Goal: Task Accomplishment & Management: Use online tool/utility

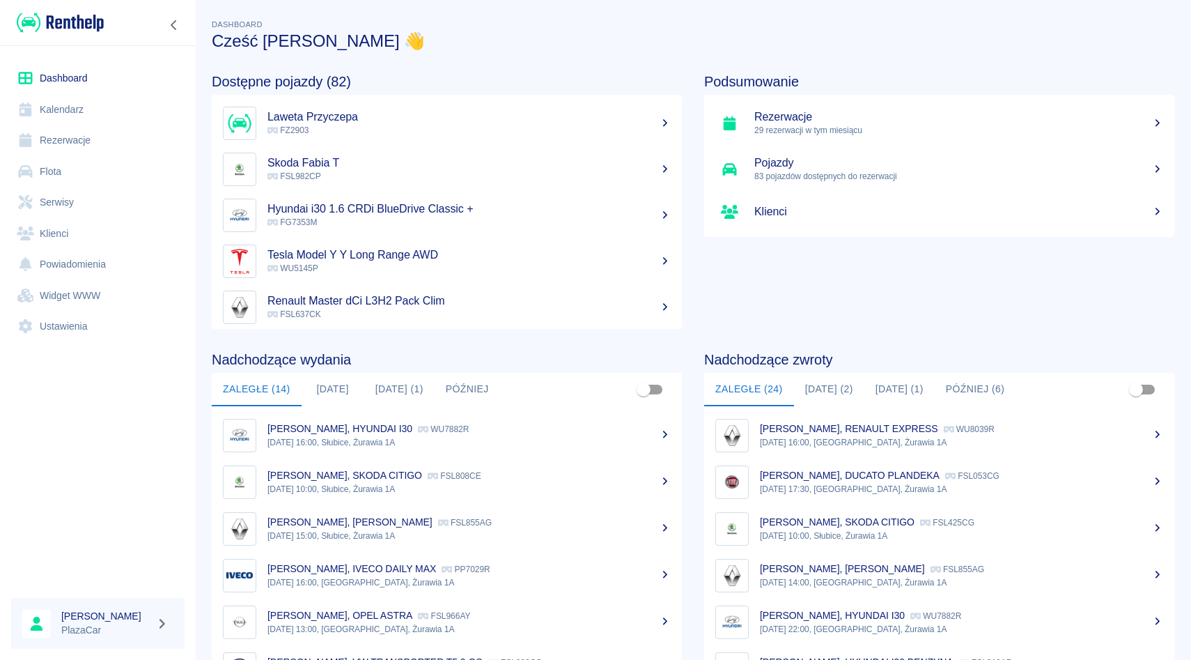
click at [89, 146] on link "Rezerwacje" at bounding box center [97, 140] width 173 height 31
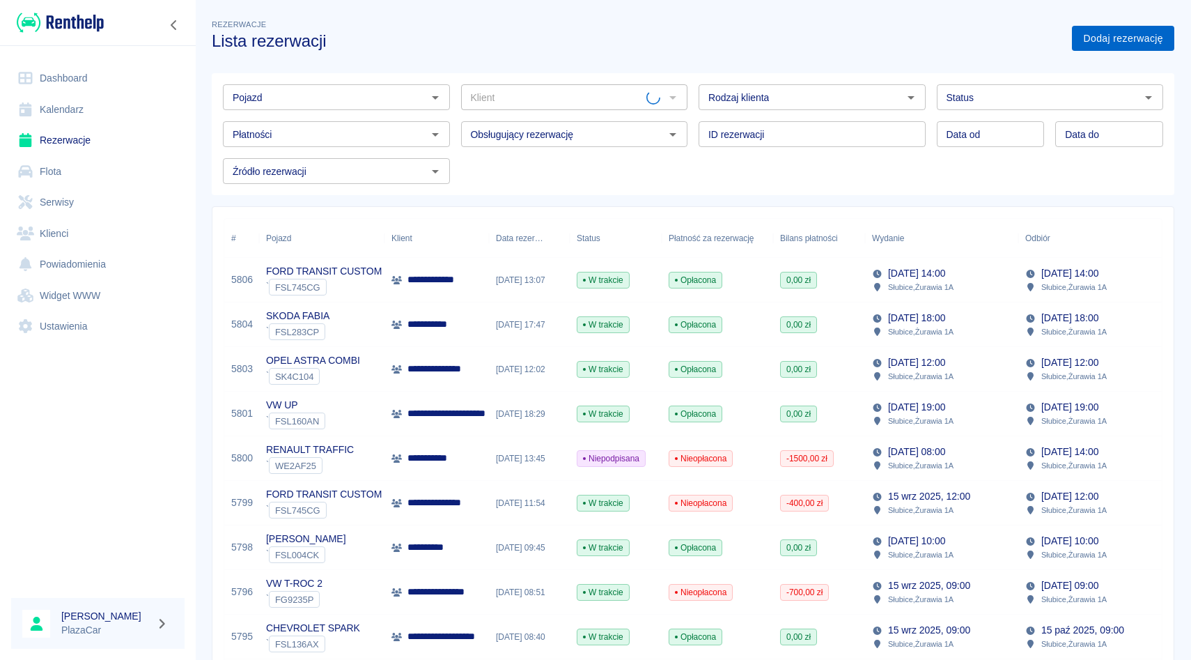
click at [1100, 48] on link "Dodaj rezerwację" at bounding box center [1123, 39] width 102 height 26
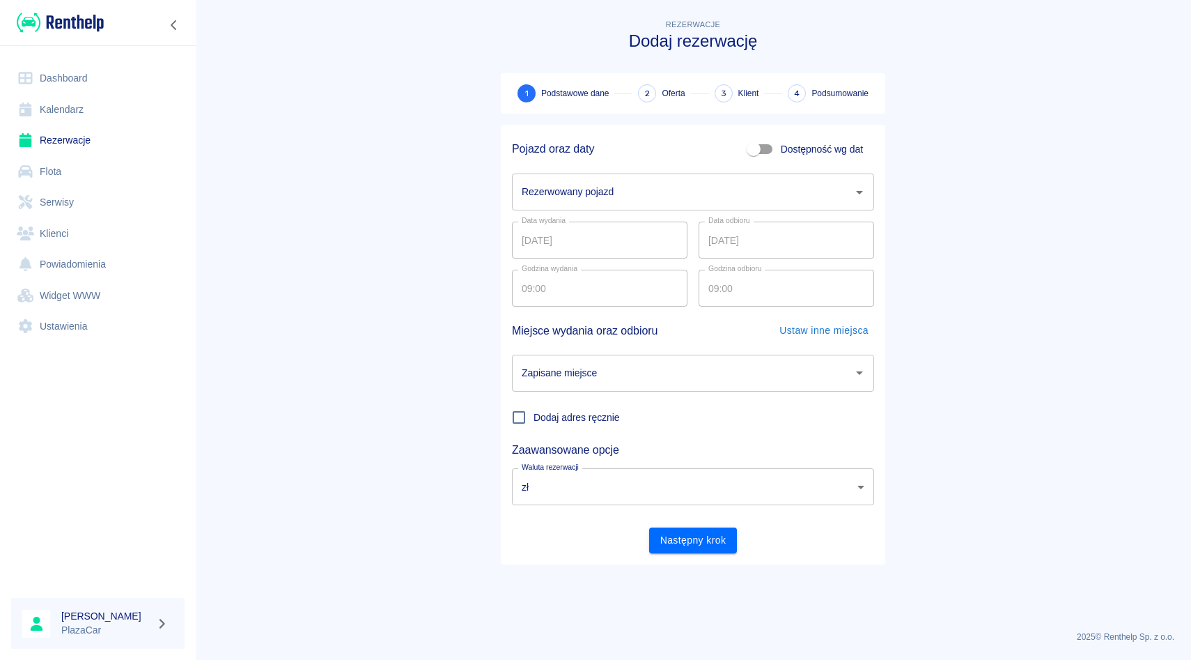
click at [652, 207] on div "Rezerwowany pojazd" at bounding box center [693, 191] width 362 height 37
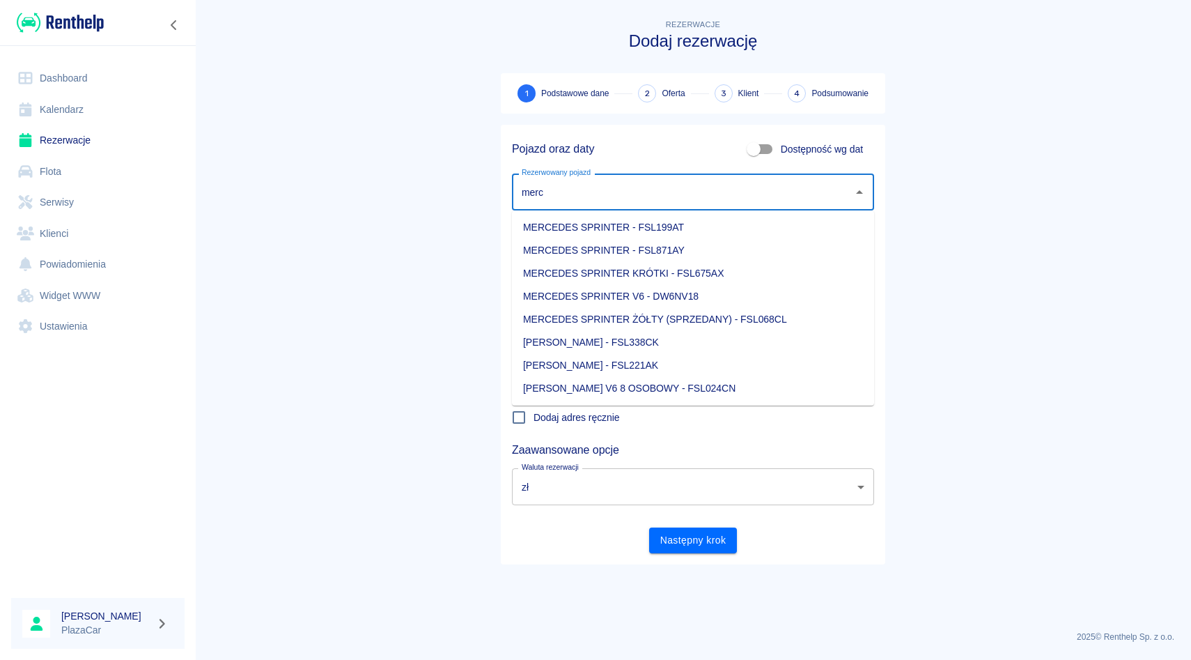
click at [793, 286] on li "MERCEDES SPRINTER V6 - DW6NV18" at bounding box center [693, 296] width 362 height 23
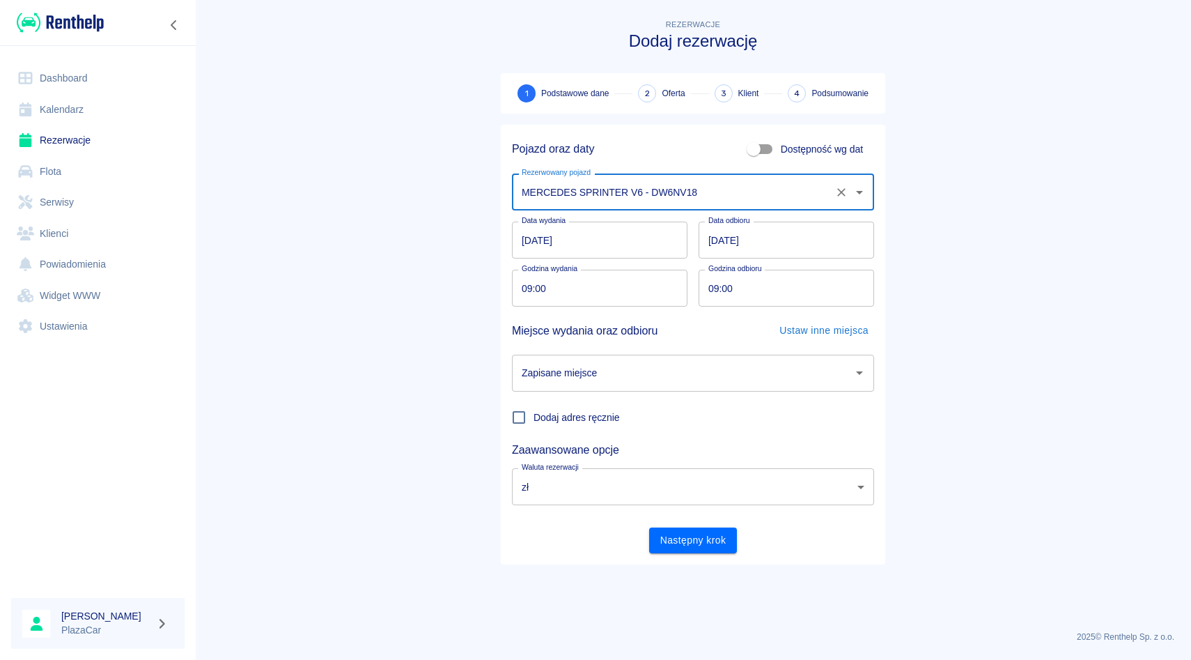
click at [683, 357] on div "Zapisane miejsce" at bounding box center [693, 373] width 362 height 37
type input "MERCEDES SPRINTER V6 - DW6NV18"
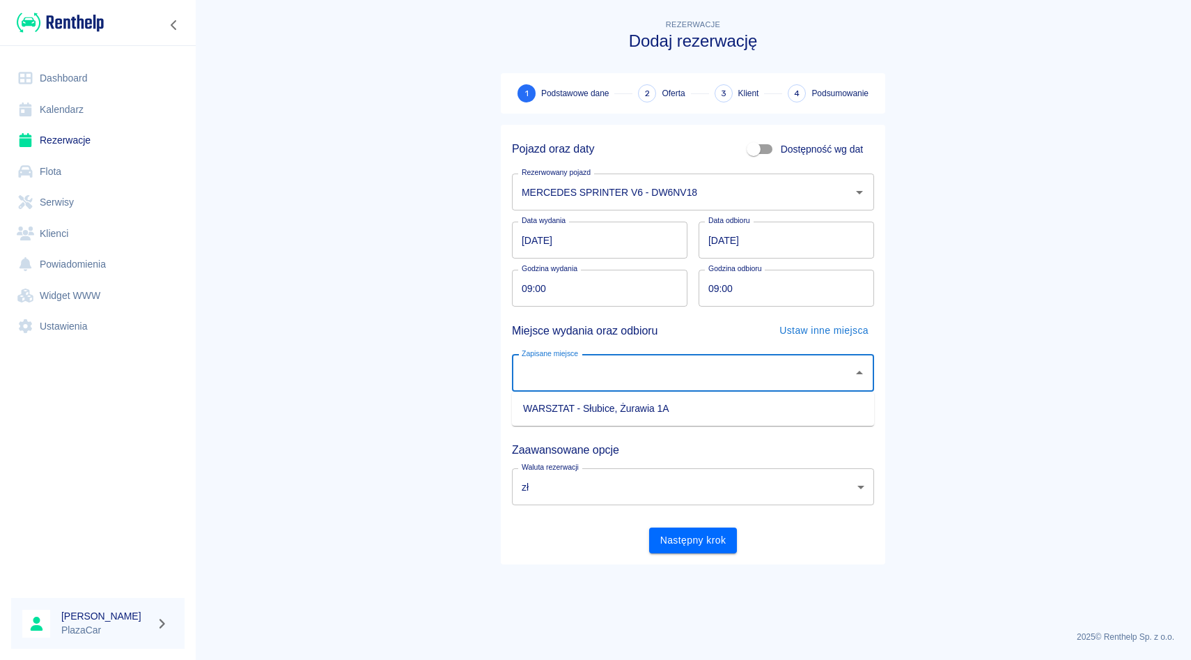
click at [676, 402] on li "WARSZTAT - Słubice, Żurawia 1A" at bounding box center [693, 408] width 362 height 23
type input "WARSZTAT - Słubice, Żurawia 1A"
click at [529, 288] on input "09:00" at bounding box center [595, 288] width 166 height 37
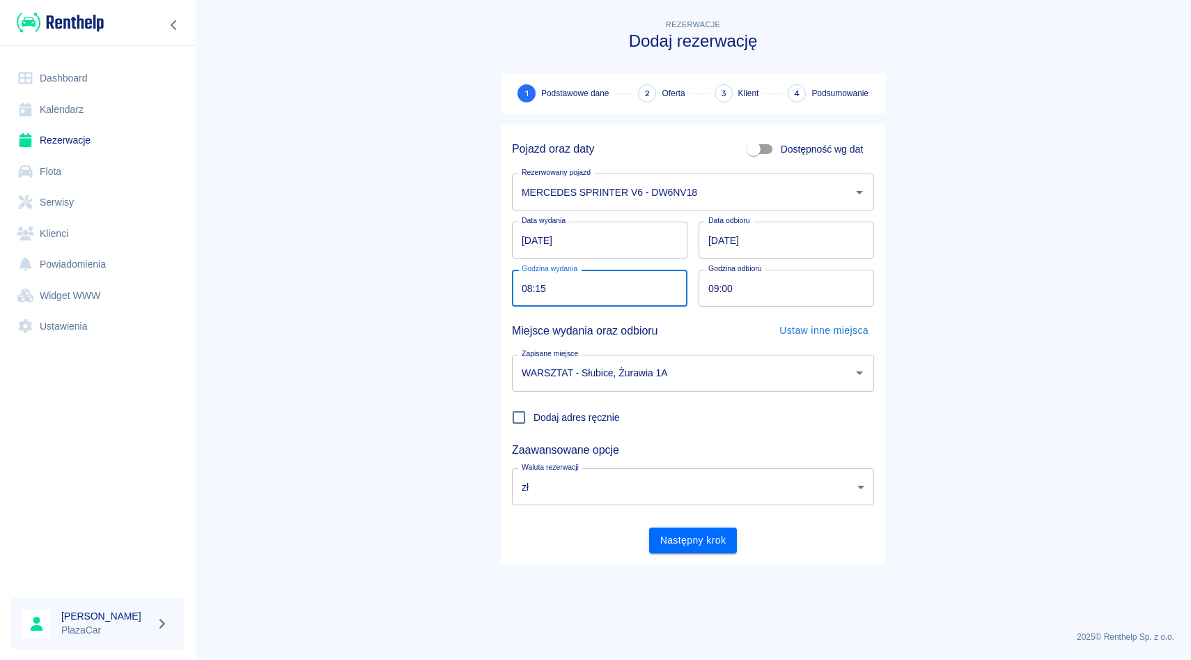
type input "08:15"
click at [715, 282] on input "09:00" at bounding box center [782, 288] width 166 height 37
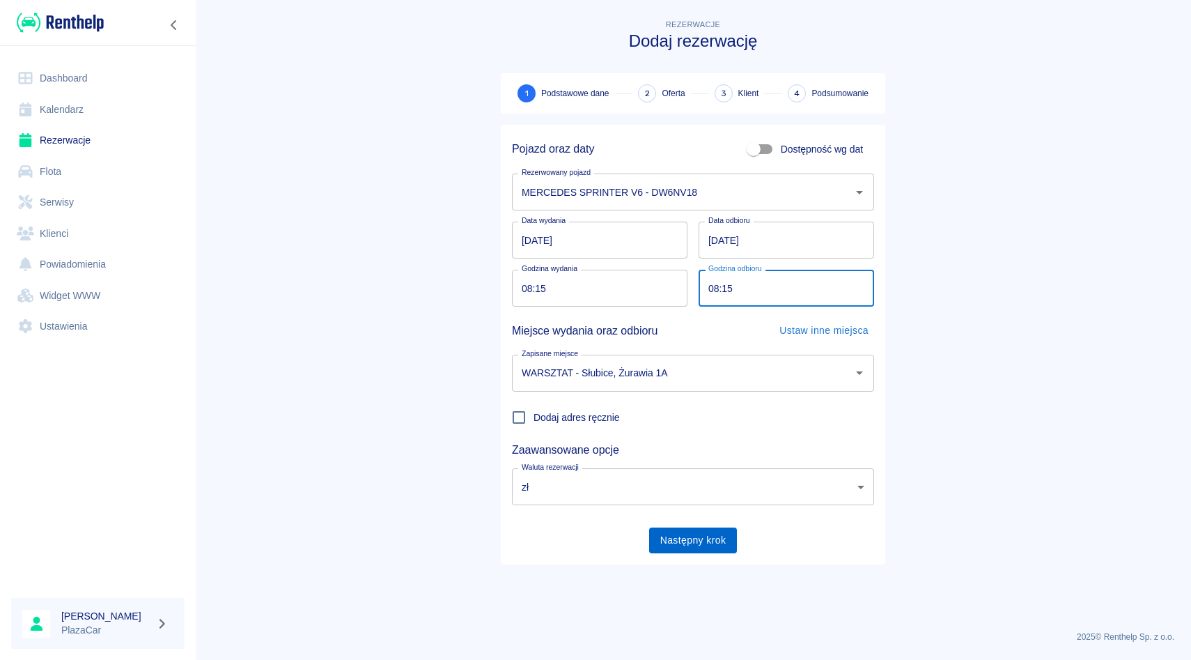
type input "08:15"
click at [680, 544] on button "Następny krok" at bounding box center [693, 540] width 88 height 26
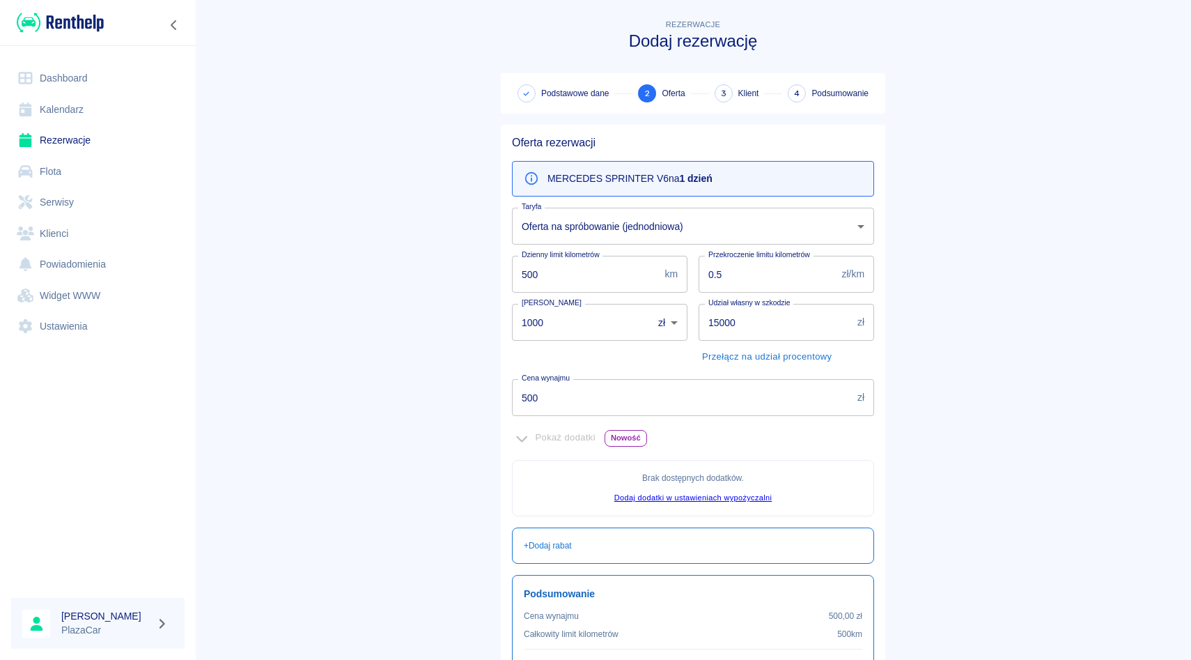
scroll to position [145, 0]
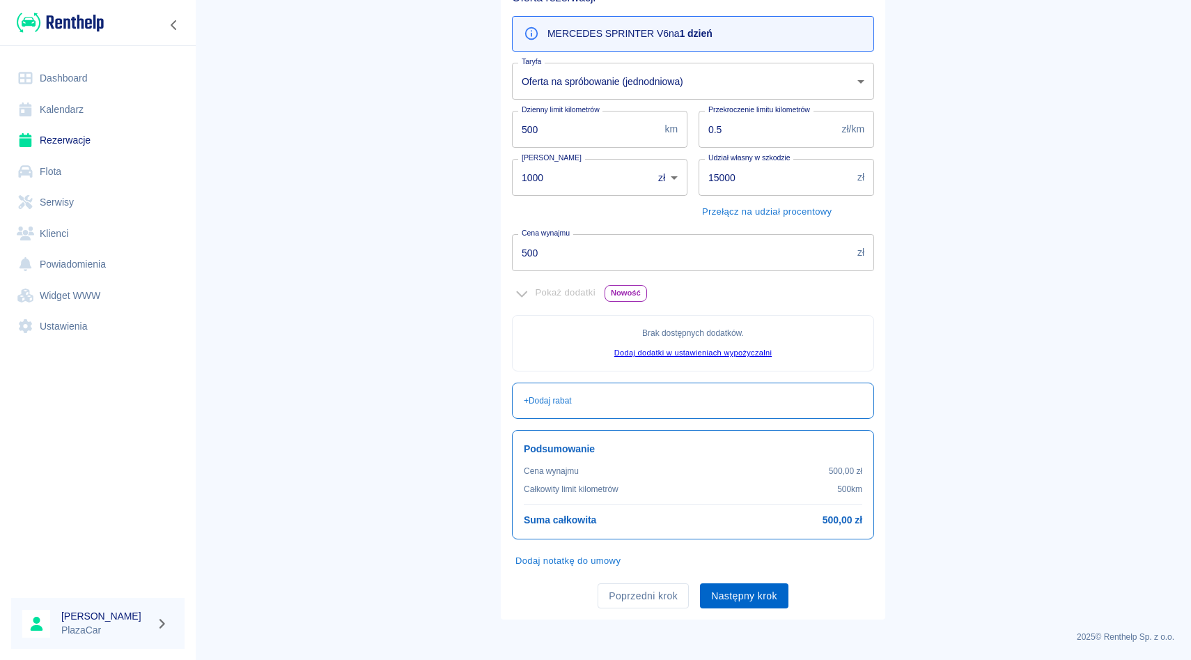
click at [747, 591] on button "Następny krok" at bounding box center [744, 596] width 88 height 26
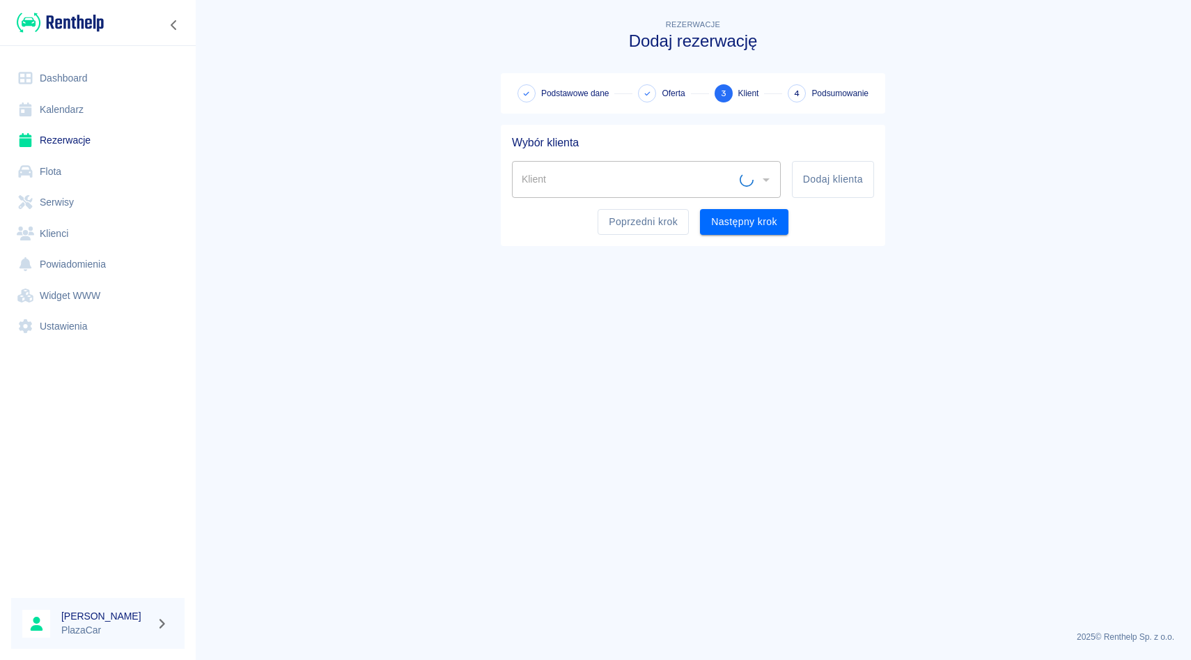
scroll to position [0, 0]
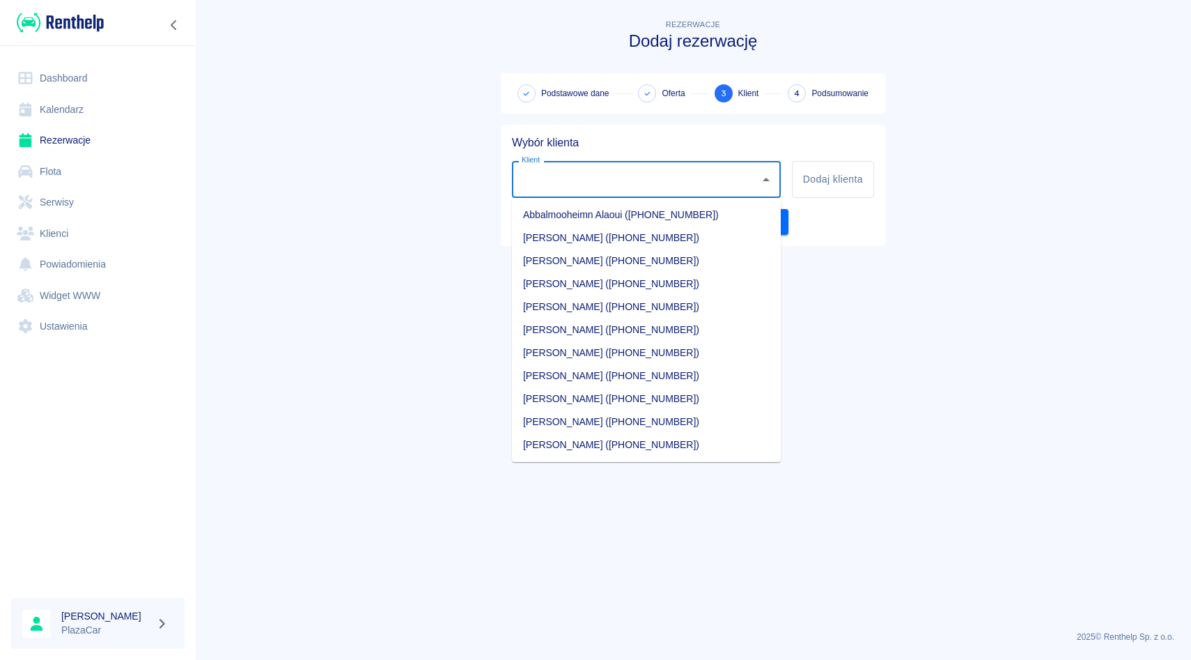
click at [554, 188] on input "Klient" at bounding box center [635, 179] width 235 height 24
click at [624, 218] on li "[PERSON_NAME] ([PHONE_NUMBER])" at bounding box center [646, 214] width 269 height 23
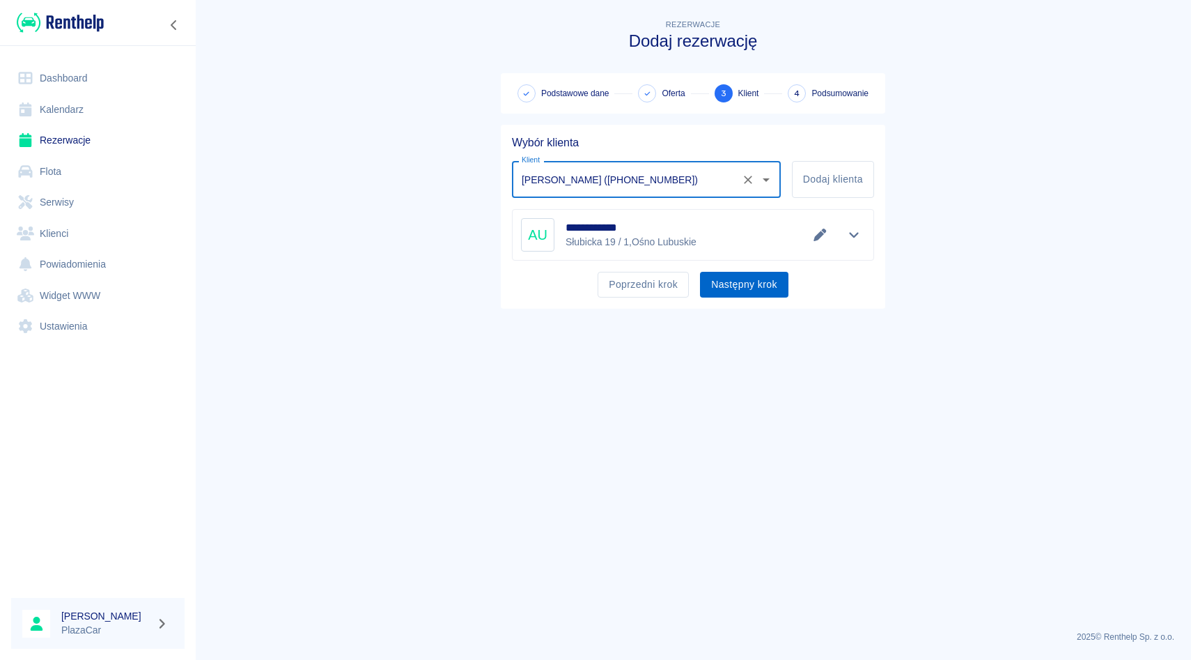
type input "[PERSON_NAME] ([PHONE_NUMBER])"
click at [742, 281] on button "Następny krok" at bounding box center [744, 285] width 88 height 26
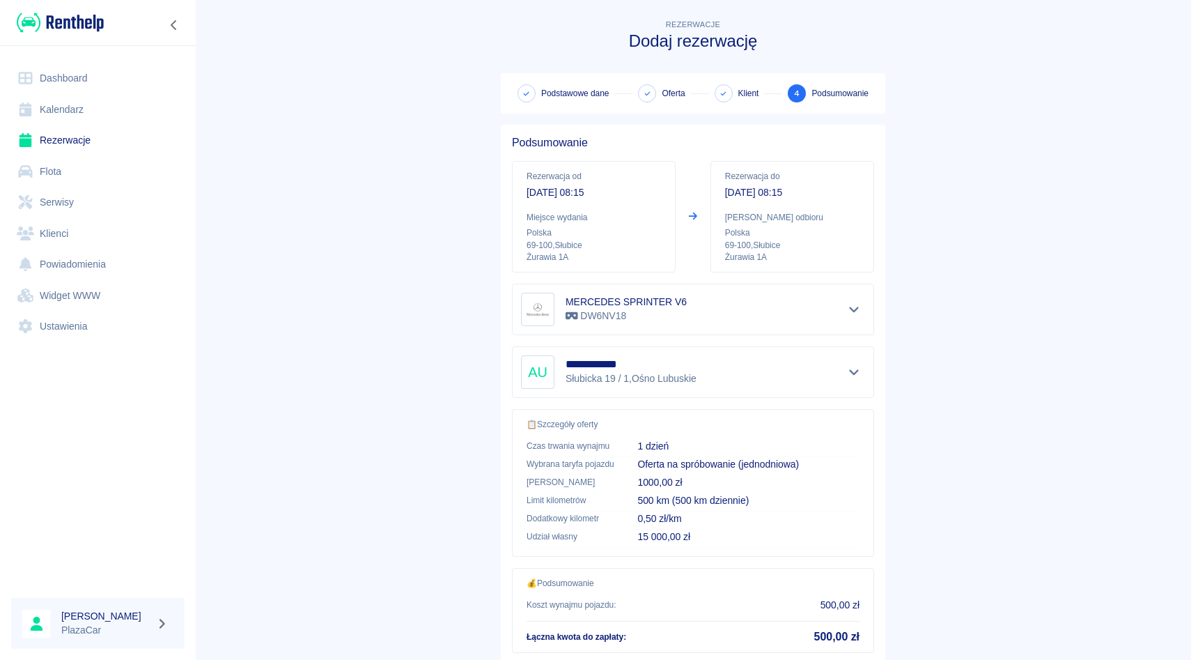
scroll to position [92, 0]
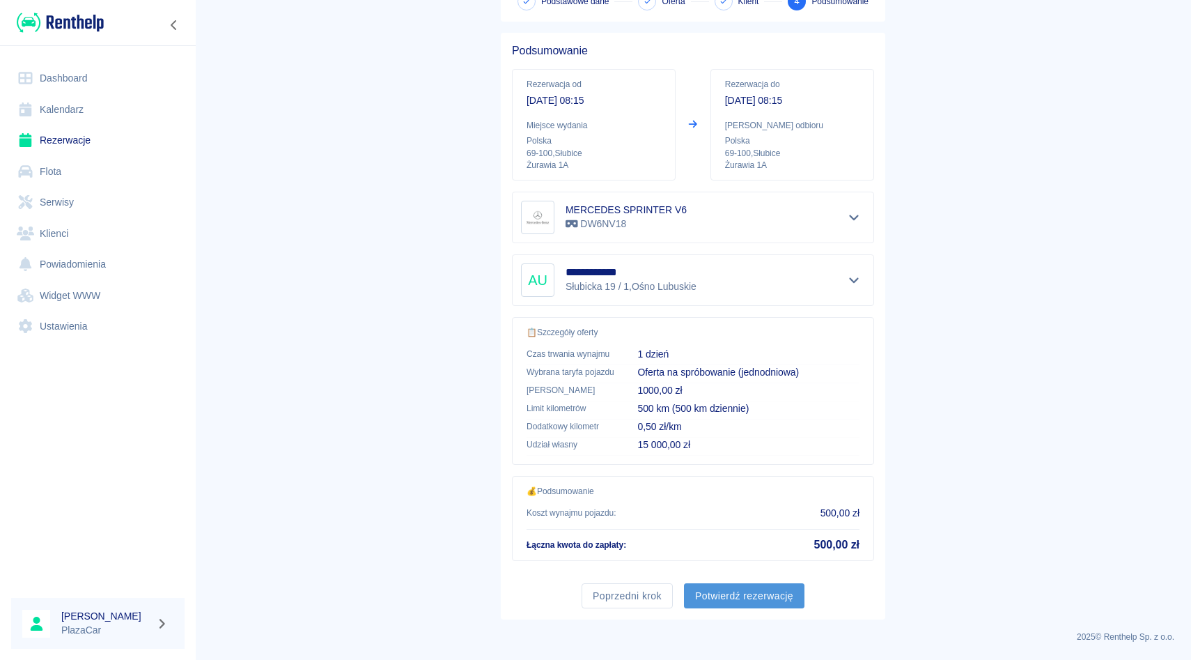
click at [759, 592] on button "Potwierdź rezerwację" at bounding box center [744, 596] width 120 height 26
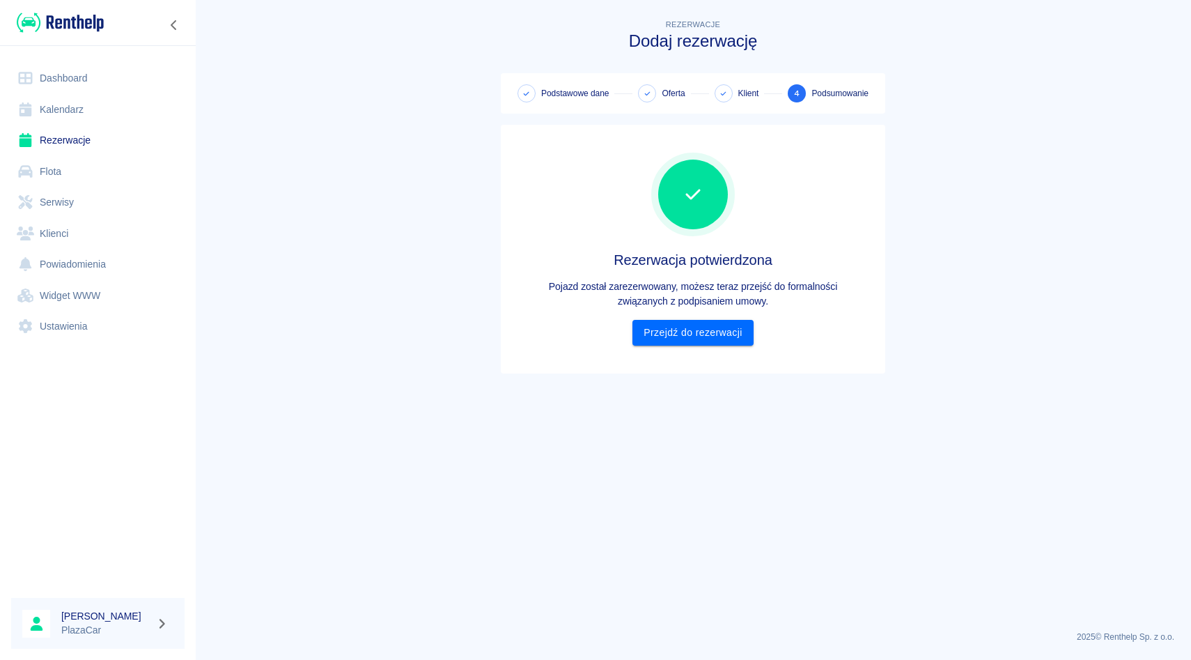
scroll to position [0, 0]
click at [699, 327] on link "Przejdź do rezerwacji" at bounding box center [692, 333] width 120 height 26
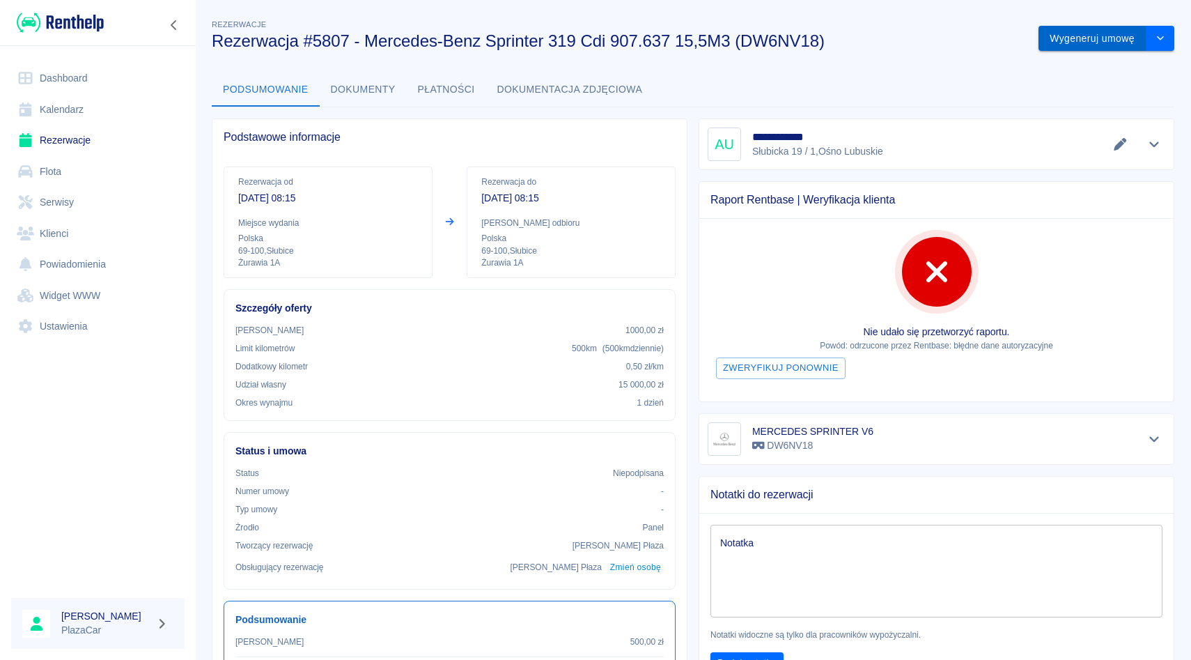
click at [1080, 34] on button "Wygeneruj umowę" at bounding box center [1092, 39] width 108 height 26
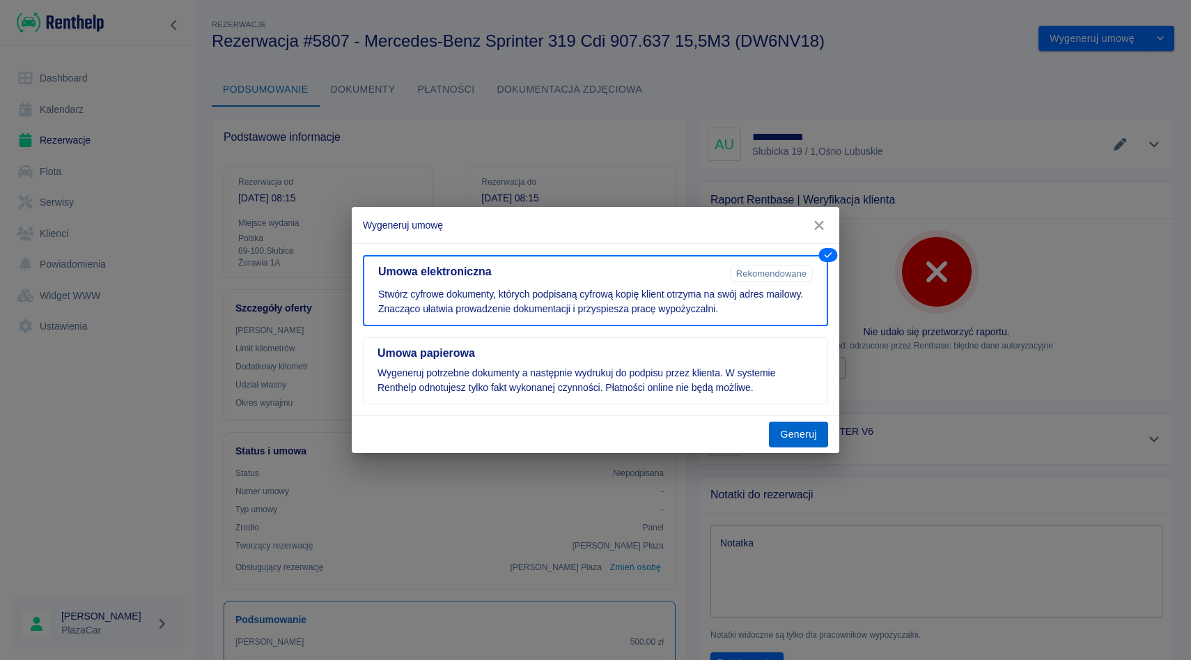
click at [789, 433] on button "Generuj" at bounding box center [798, 434] width 59 height 26
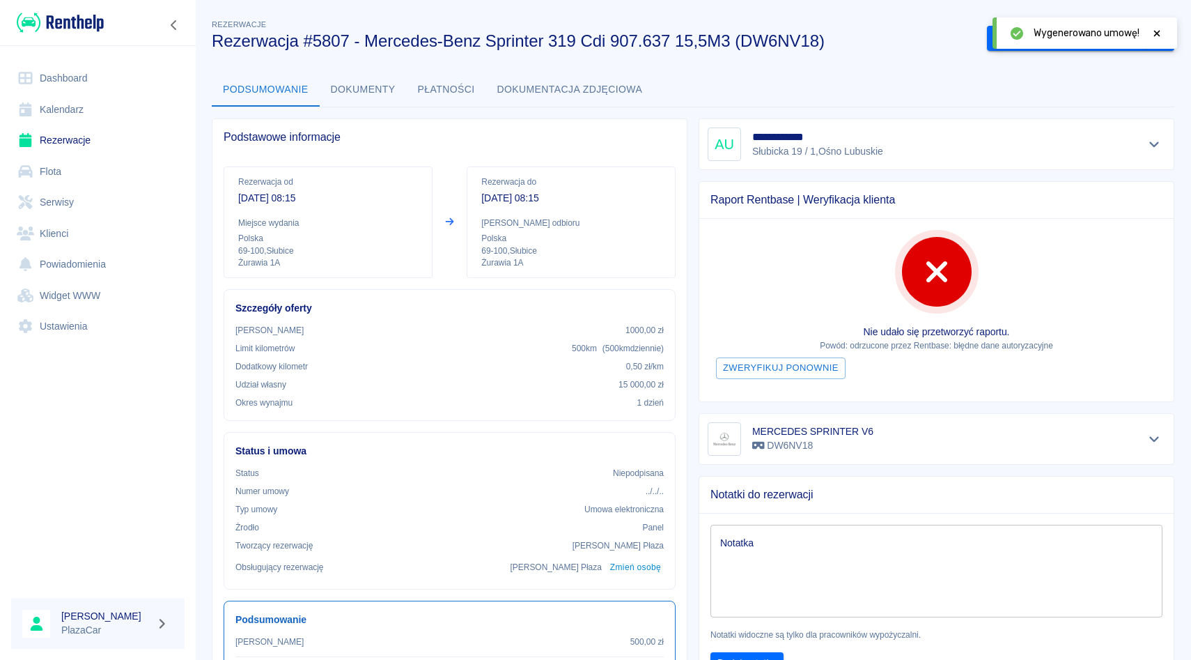
click at [1155, 36] on icon at bounding box center [1157, 34] width 13 height 10
click at [1061, 47] on button "Podpisz umowę elektroniczną" at bounding box center [1066, 39] width 159 height 26
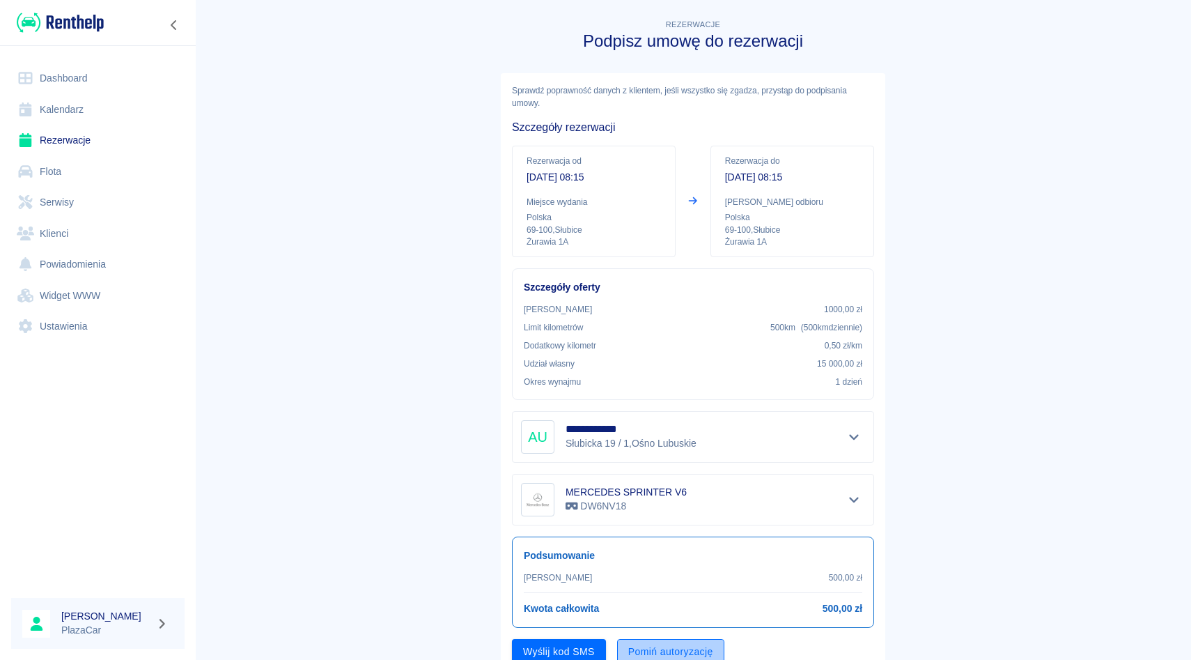
click at [648, 648] on button "Pomiń autoryzację" at bounding box center [670, 652] width 107 height 26
click at [563, 652] on button "Podpisz umowę" at bounding box center [559, 652] width 95 height 26
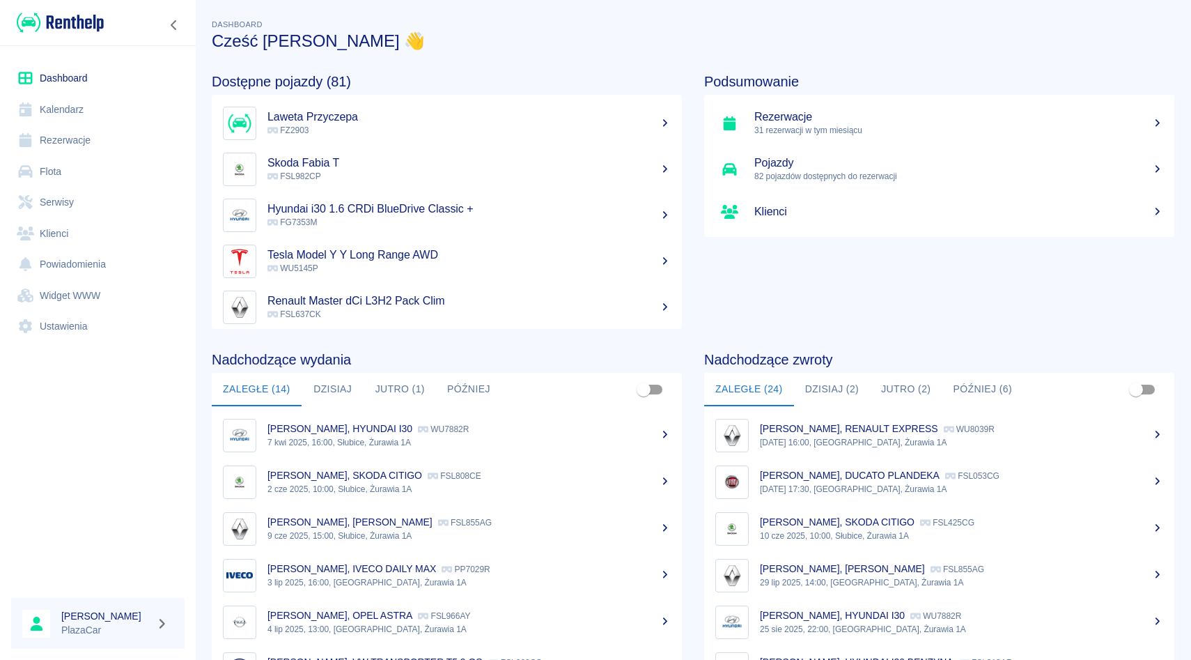
click at [90, 142] on link "Rezerwacje" at bounding box center [97, 140] width 173 height 31
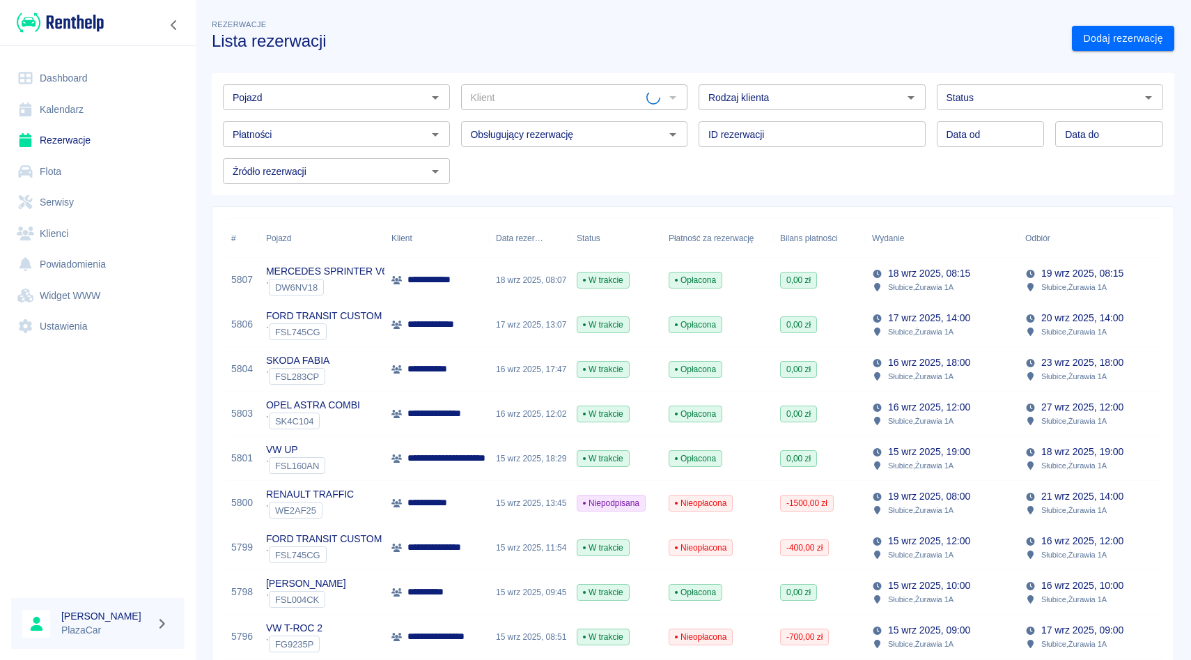
click at [357, 100] on input "Pojazd" at bounding box center [325, 96] width 196 height 17
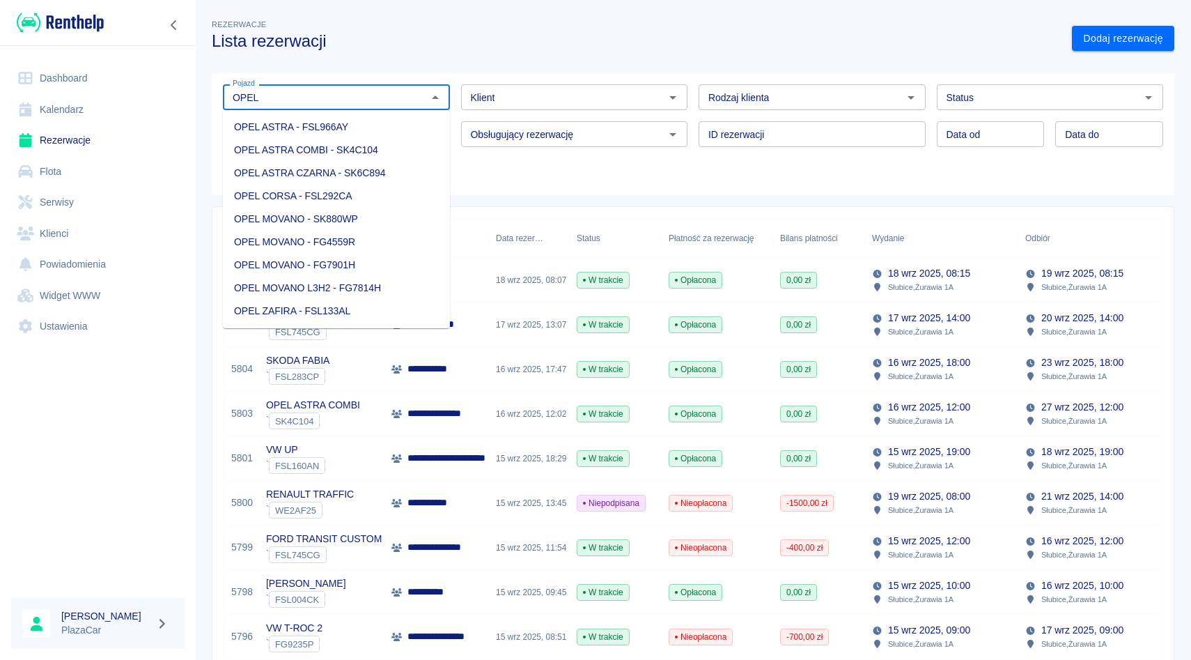
click at [400, 213] on li "OPEL MOVANO - SK880WP" at bounding box center [336, 219] width 227 height 23
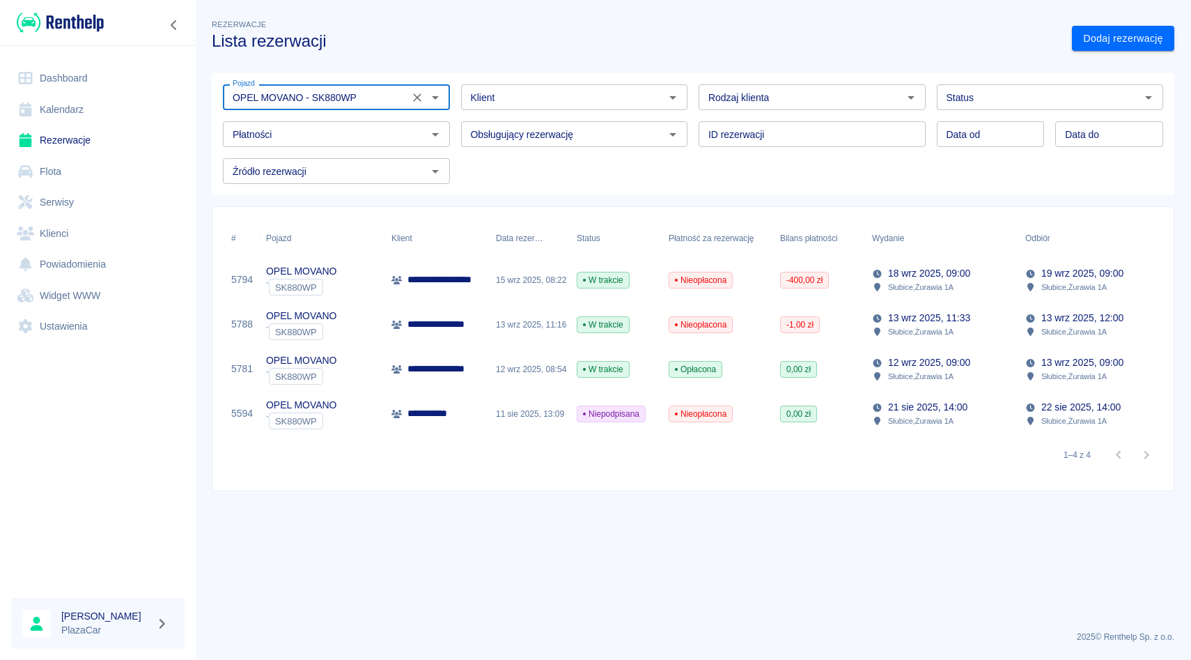
type input "OPEL MOVANO - SK880WP"
click at [963, 289] on div "Słubice , Żurawia 1A" at bounding box center [921, 287] width 98 height 13
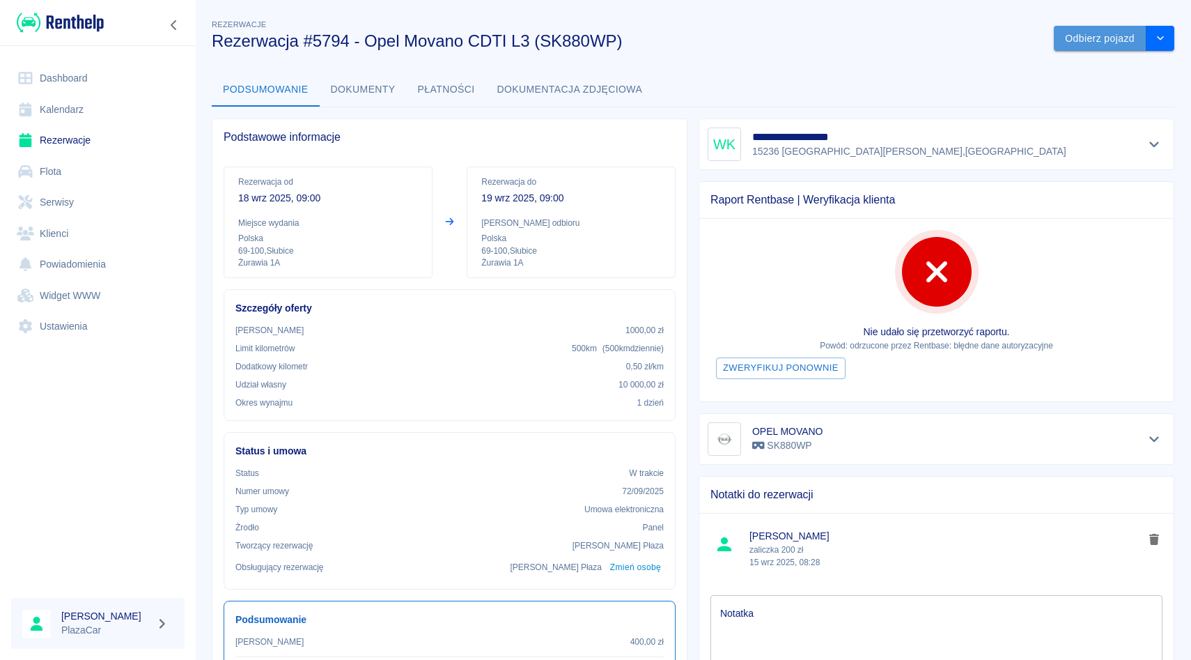
click at [1095, 43] on button "Odbierz pojazd" at bounding box center [1100, 39] width 93 height 26
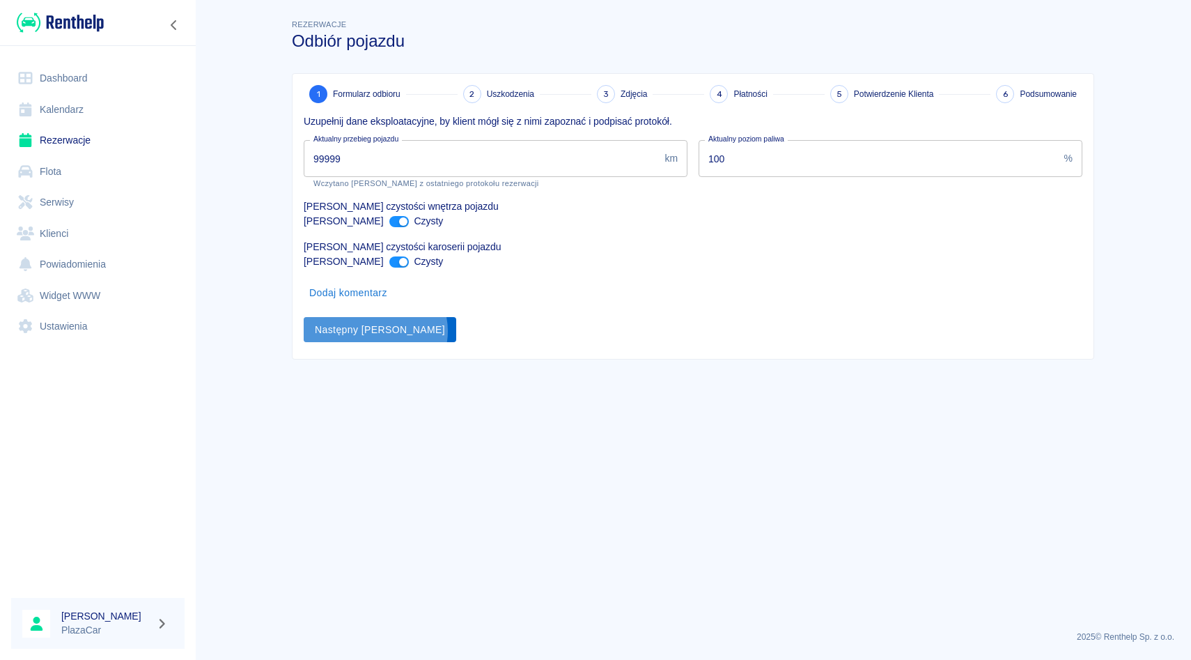
click at [375, 331] on button "Następny [PERSON_NAME]" at bounding box center [380, 330] width 153 height 26
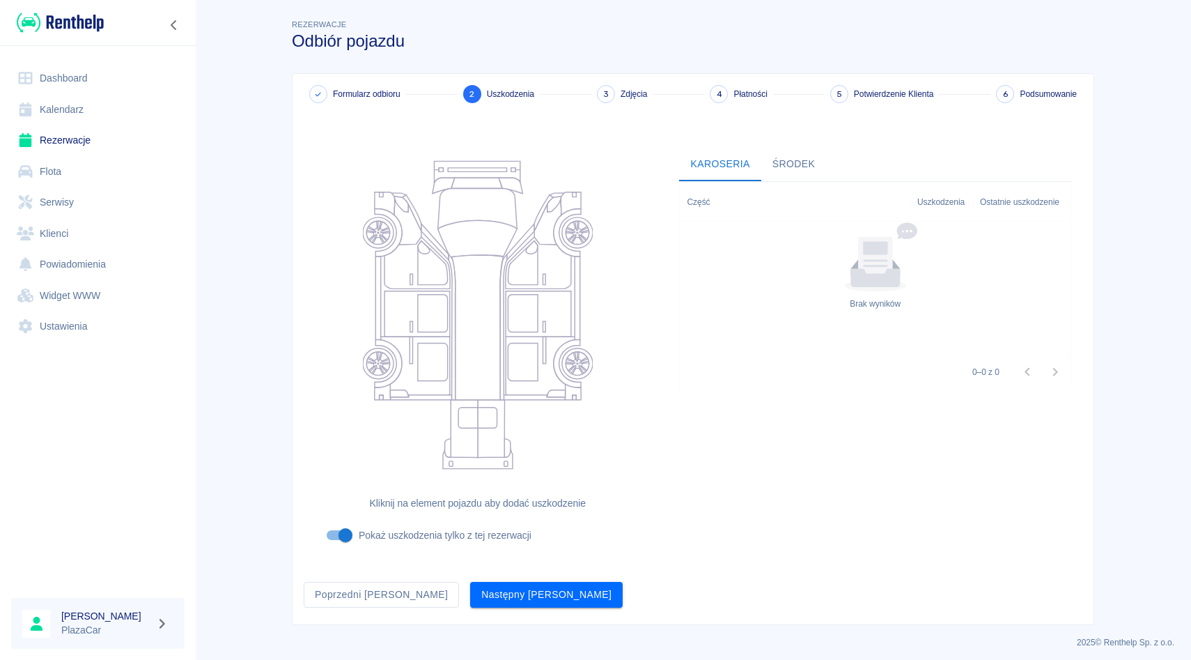
scroll to position [5, 0]
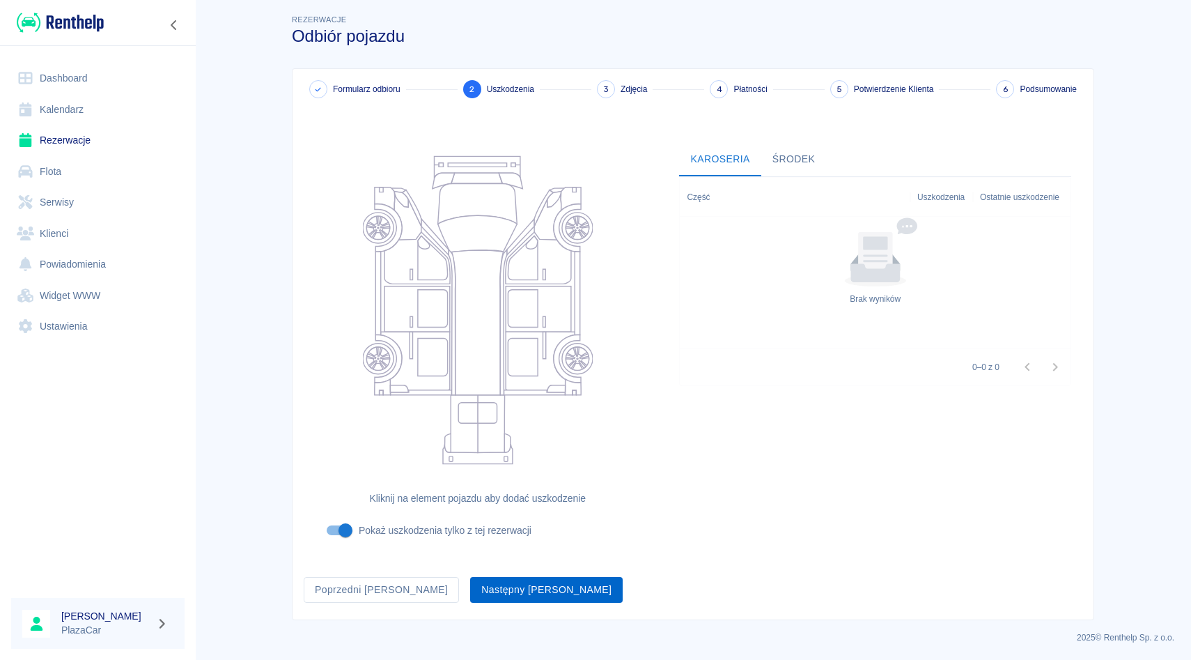
click at [470, 596] on button "Następny krok" at bounding box center [546, 590] width 153 height 26
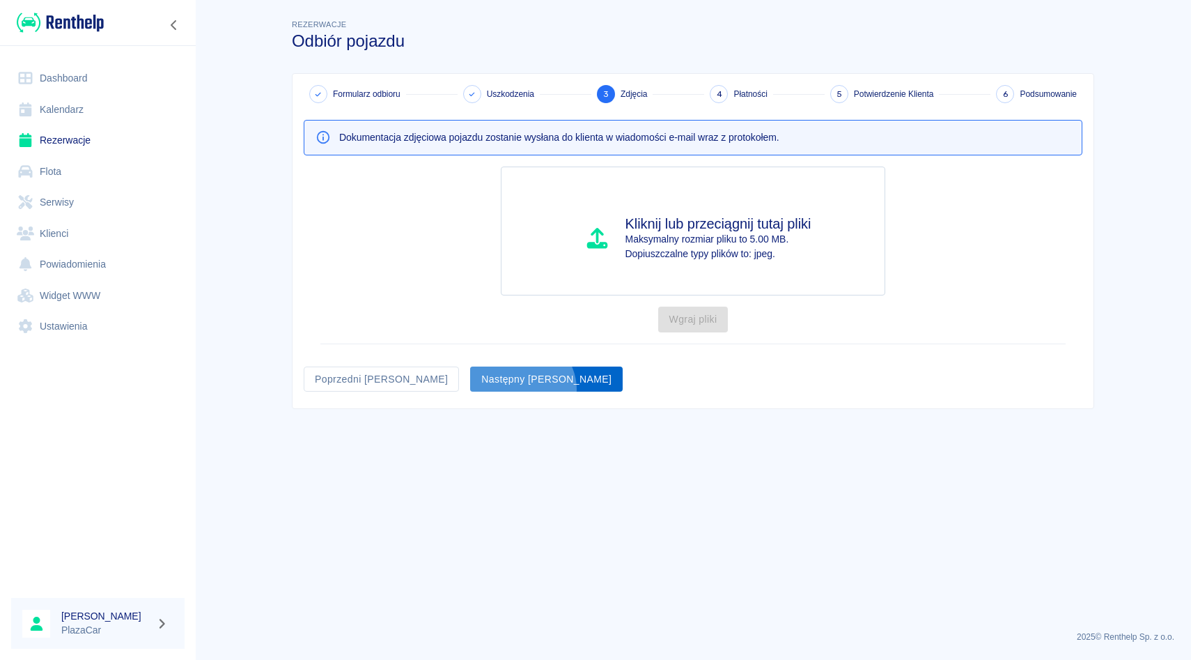
click at [470, 389] on button "Następny krok" at bounding box center [546, 379] width 153 height 26
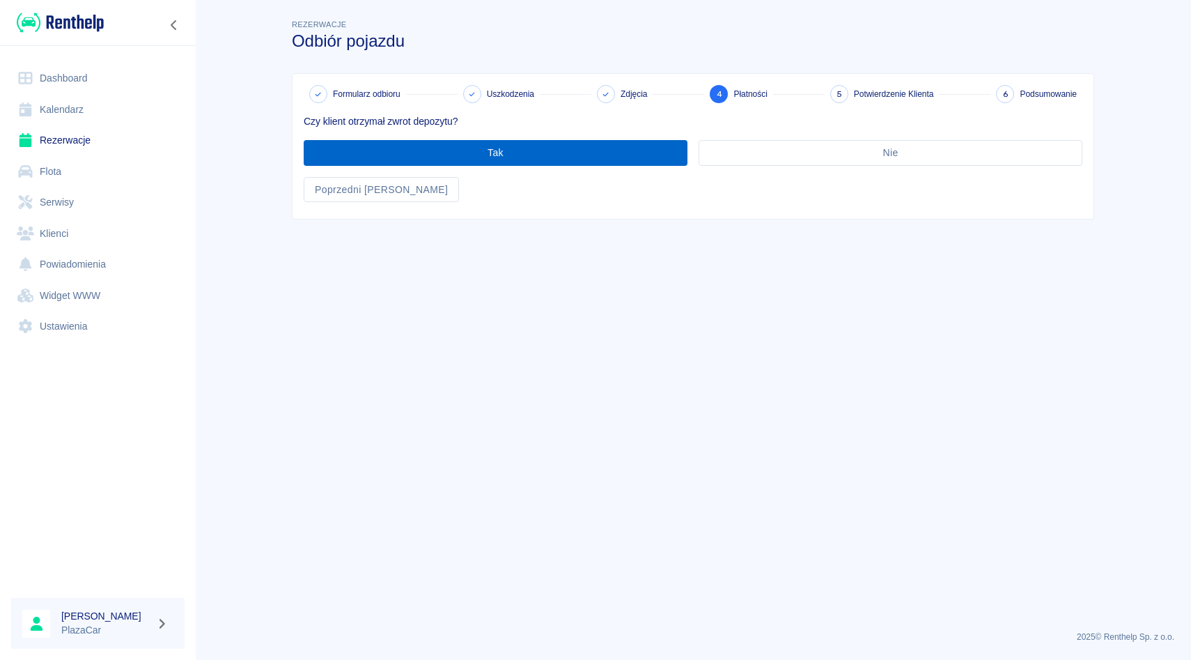
click at [490, 158] on button "Tak" at bounding box center [496, 153] width 384 height 26
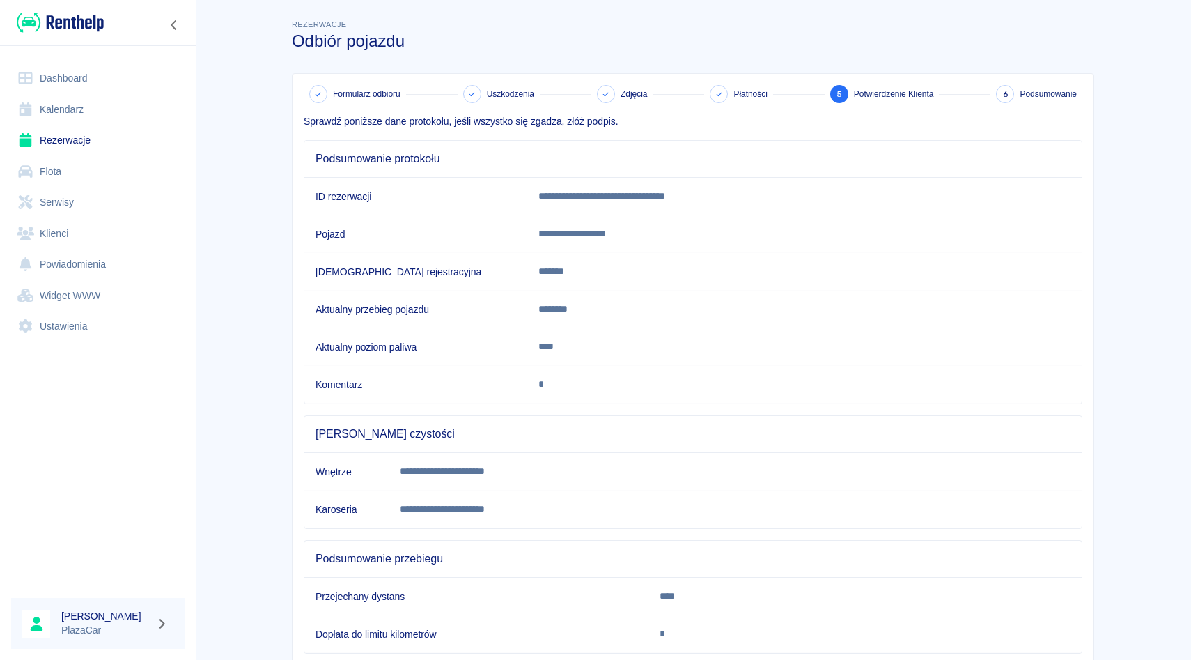
click at [439, 598] on h6 "Przejechany dystans" at bounding box center [477, 596] width 322 height 14
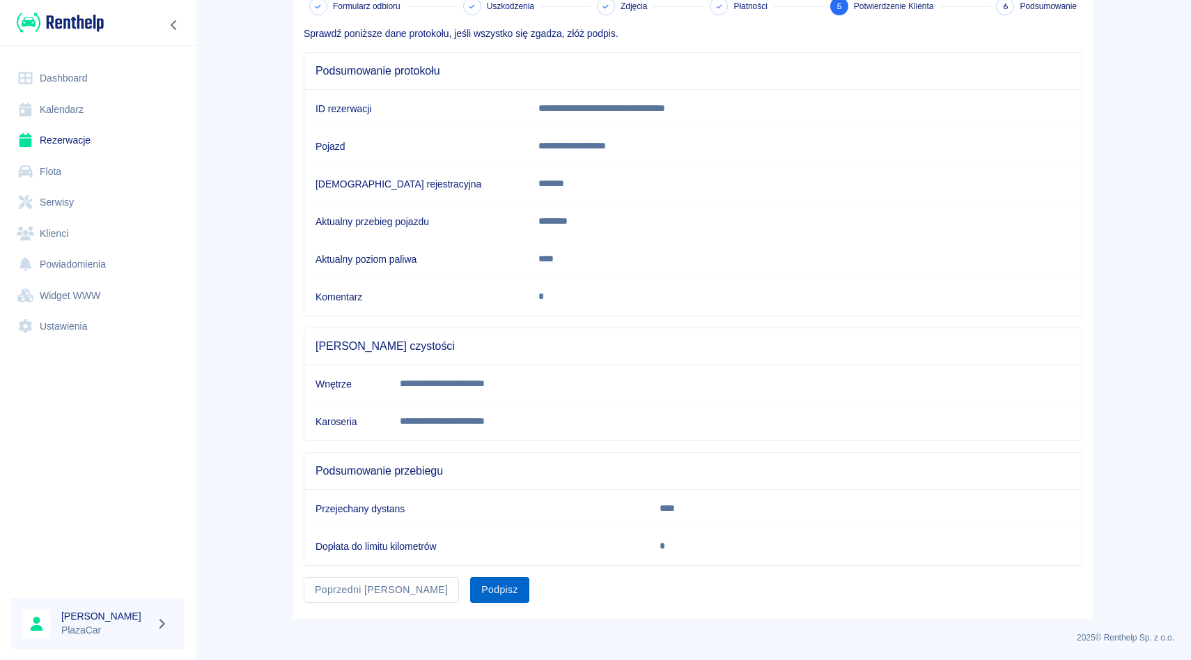
click at [470, 598] on button "Podpisz" at bounding box center [499, 590] width 59 height 26
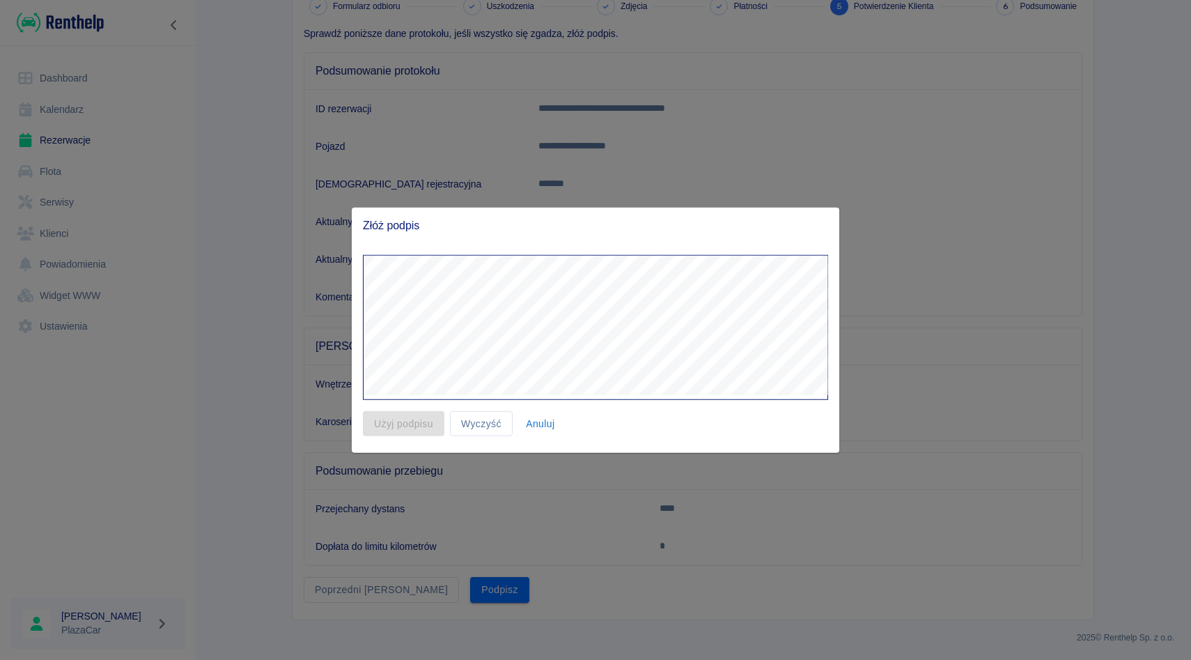
click at [246, 180] on div at bounding box center [595, 330] width 1191 height 660
